Goal: Find contact information: Find contact information

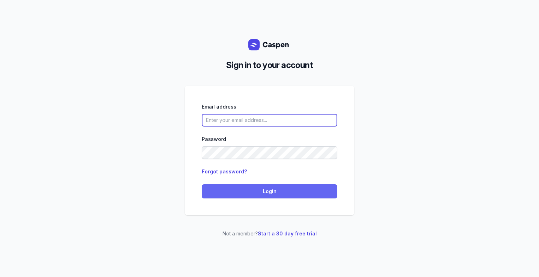
type input "[PERSON_NAME][EMAIL_ADDRESS][DOMAIN_NAME][PERSON_NAME]"
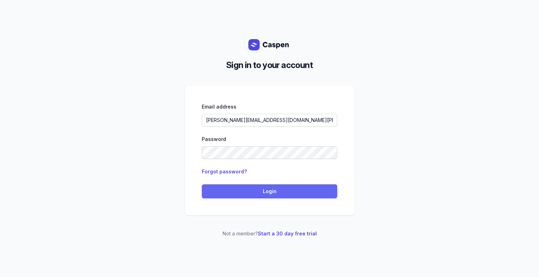
click at [293, 190] on span "Login" at bounding box center [269, 191] width 127 height 8
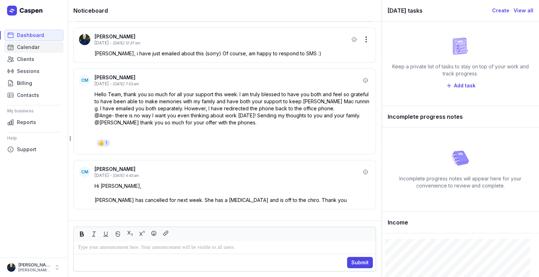
click at [41, 49] on link "Calendar" at bounding box center [33, 47] width 59 height 11
select select "week"
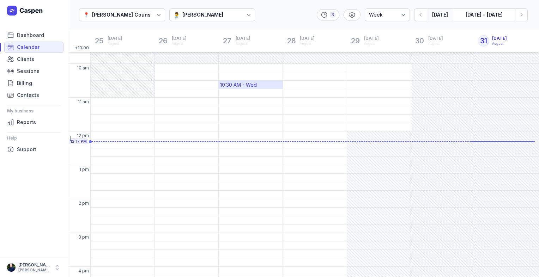
scroll to position [57, 0]
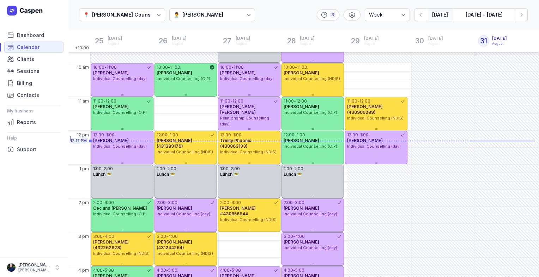
click at [245, 14] on icon at bounding box center [248, 14] width 7 height 7
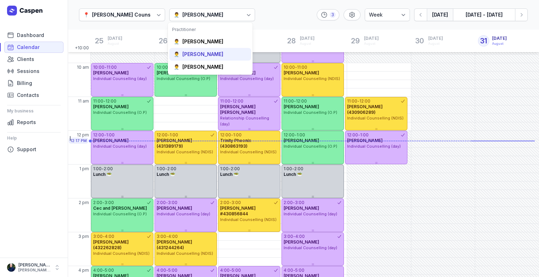
click at [203, 56] on div "[PERSON_NAME]" at bounding box center [202, 54] width 41 height 7
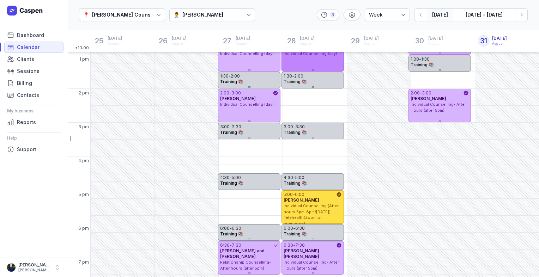
scroll to position [181, 0]
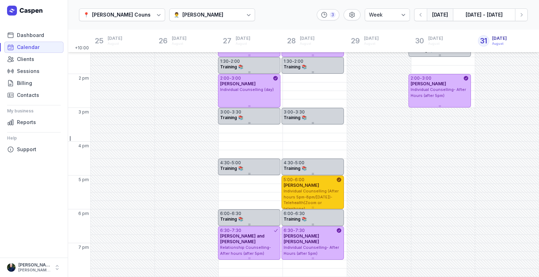
click at [314, 195] on span "Individual Counselling (After hours 5pm-8pm/[DATE])- Telehealth(Zoom or telepho…" at bounding box center [311, 200] width 55 height 23
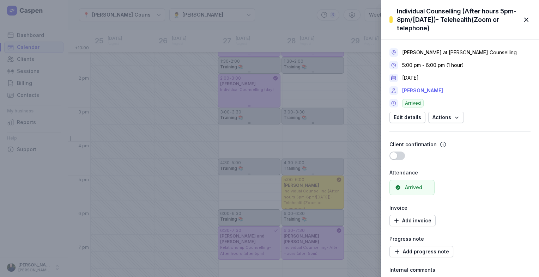
click at [415, 92] on link "[PERSON_NAME]" at bounding box center [422, 90] width 41 height 8
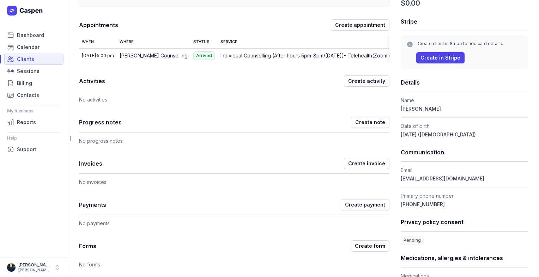
scroll to position [85, 0]
click at [444, 178] on span "[EMAIL_ADDRESS][DOMAIN_NAME]" at bounding box center [443, 179] width 84 height 6
drag, startPoint x: 444, startPoint y: 178, endPoint x: 405, endPoint y: 179, distance: 38.5
click at [405, 179] on span "[EMAIL_ADDRESS][DOMAIN_NAME]" at bounding box center [443, 179] width 84 height 6
copy dl "[EMAIL_ADDRESS][DOMAIN_NAME]"
